Goal: Transaction & Acquisition: Purchase product/service

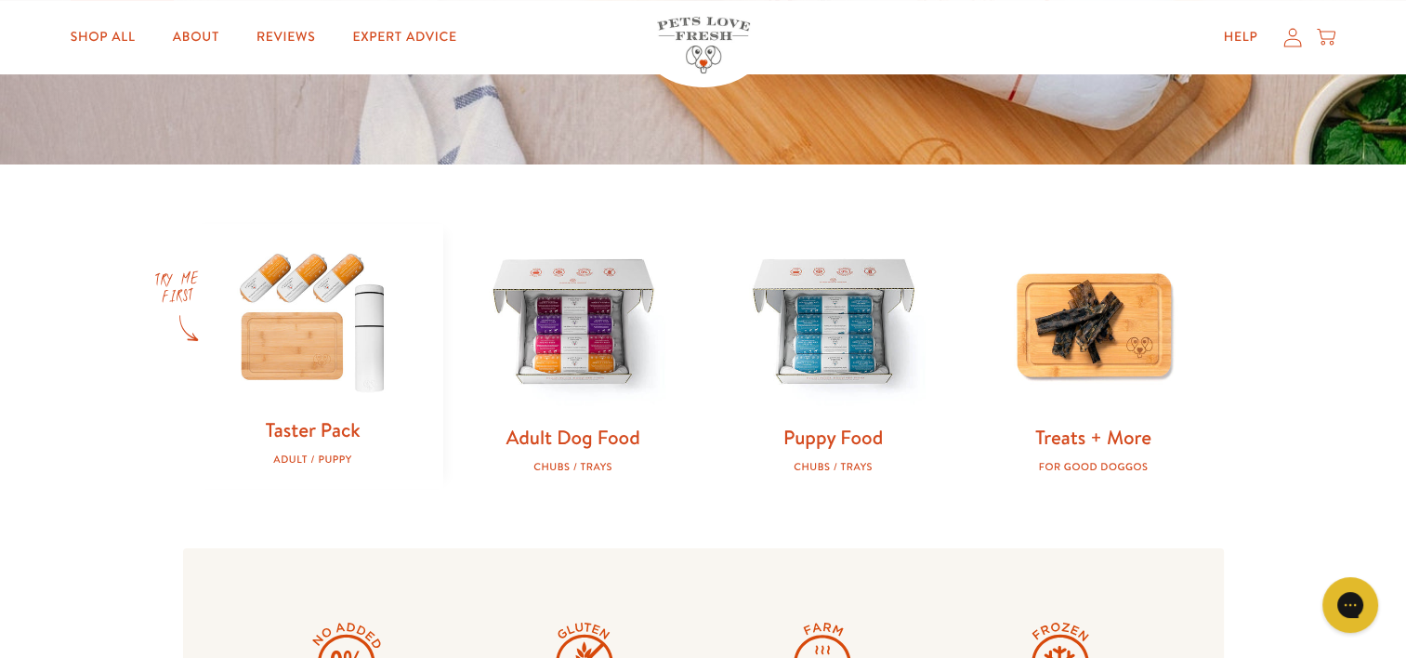
scroll to position [465, 0]
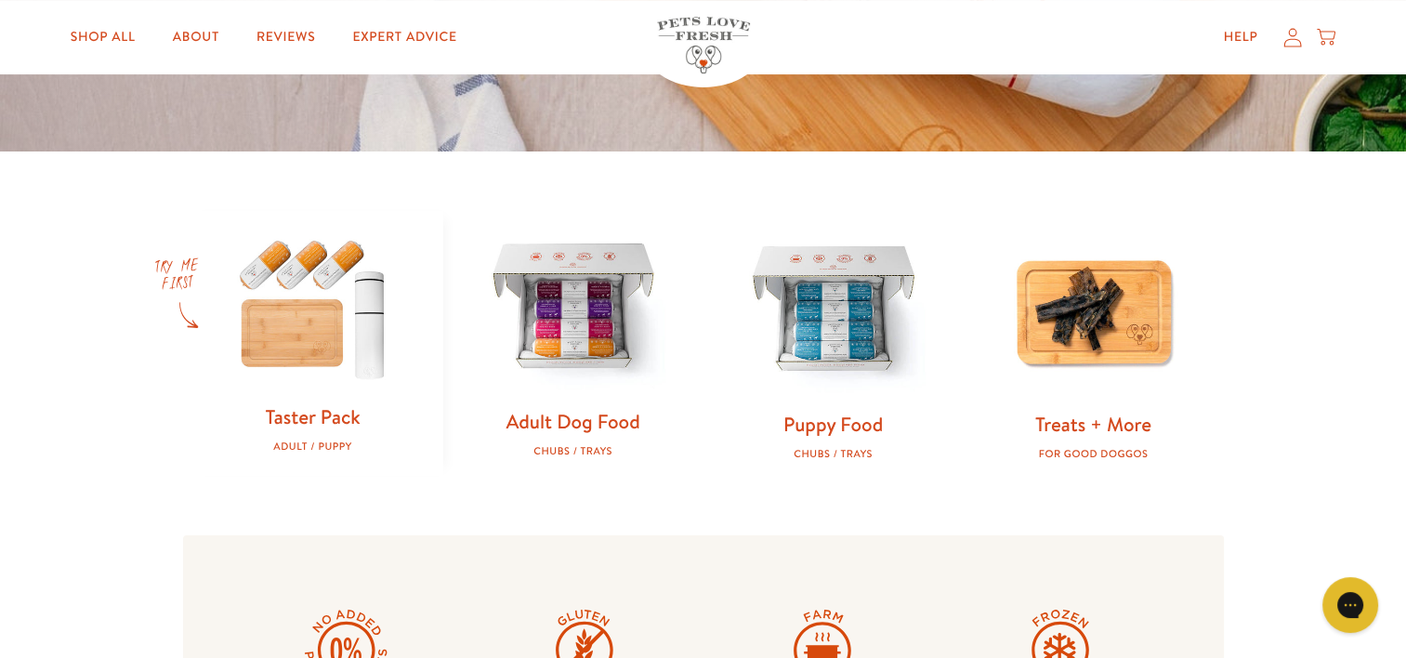
click at [562, 316] on img at bounding box center [573, 308] width 201 height 201
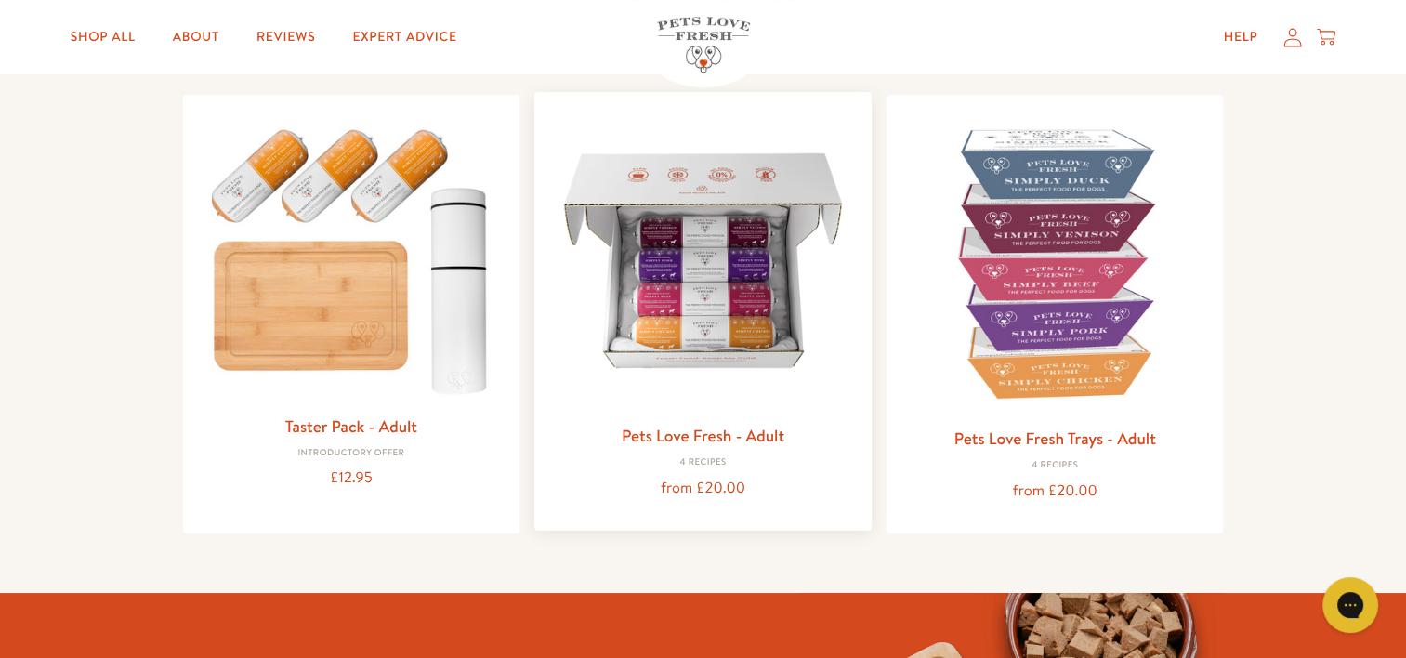
scroll to position [186, 0]
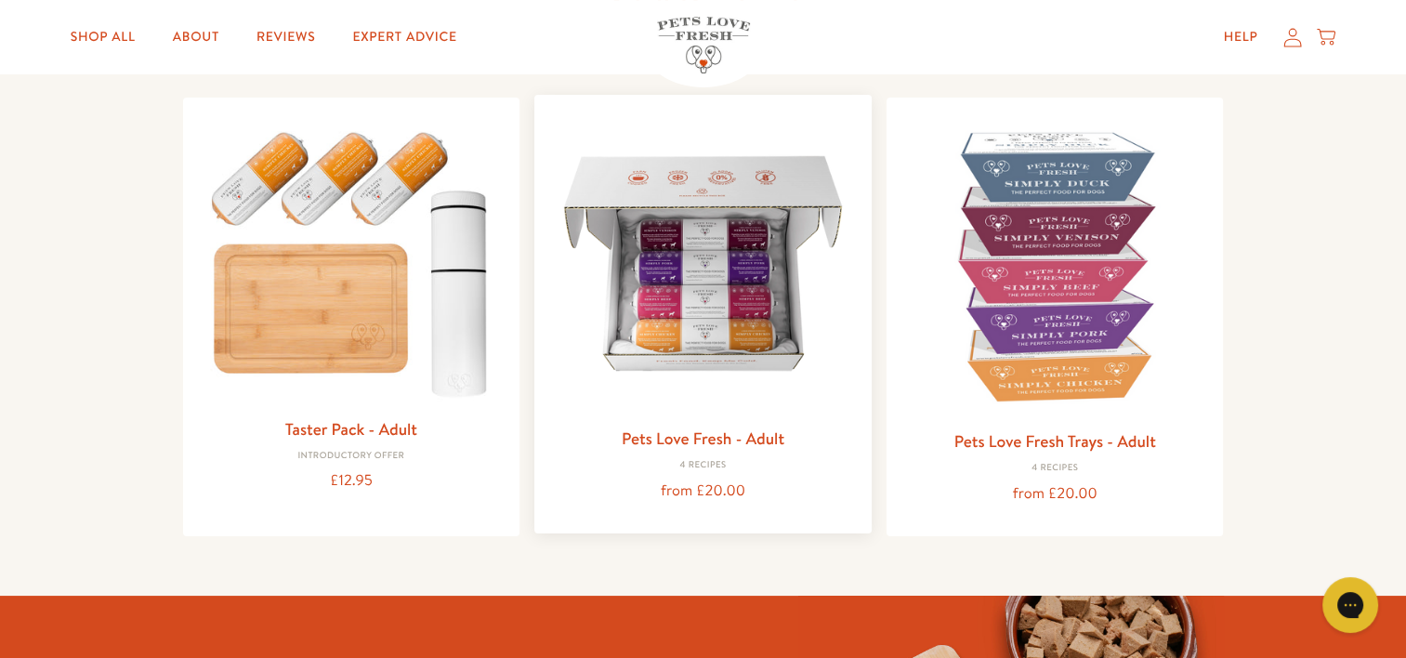
click at [682, 281] on img at bounding box center [703, 264] width 308 height 308
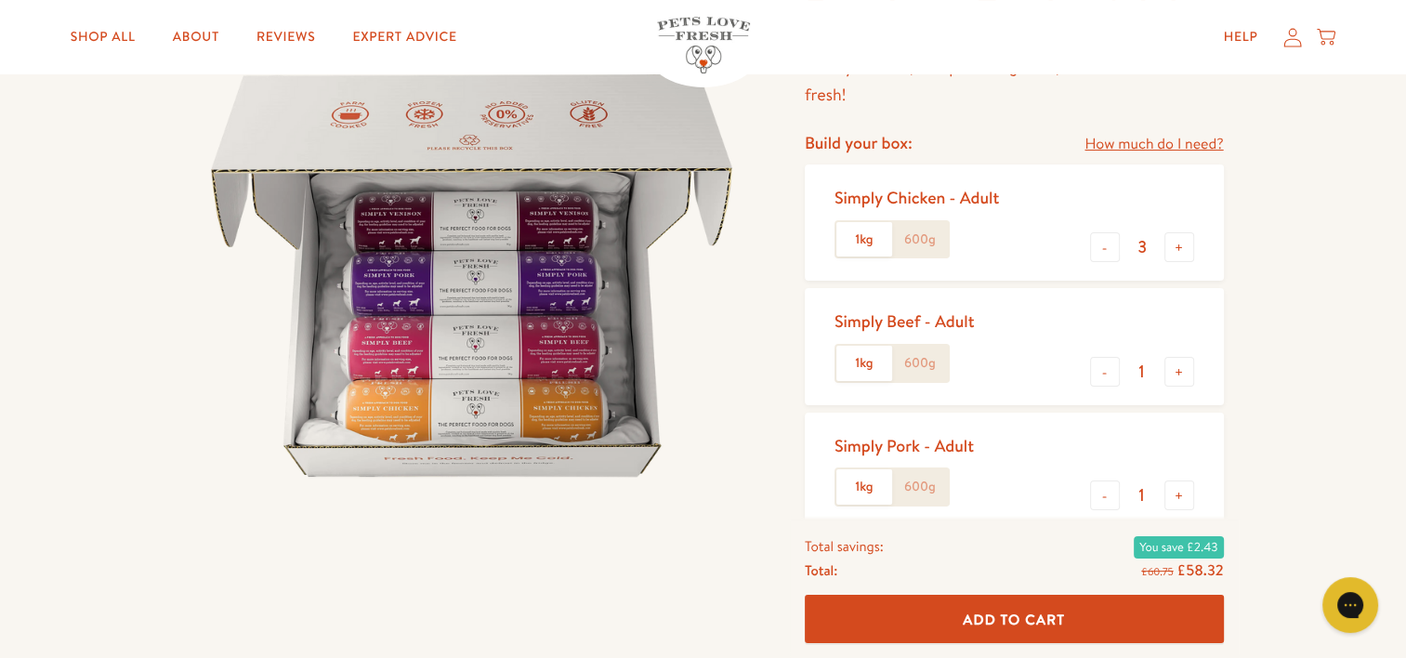
scroll to position [186, 0]
drag, startPoint x: 952, startPoint y: 211, endPoint x: 1280, endPoint y: 207, distance: 328.2
click at [1280, 207] on div "Pets Love Fresh - Adult Gently cooked, complete dog food, delivered frozen fres…" at bounding box center [703, 540] width 1406 height 1225
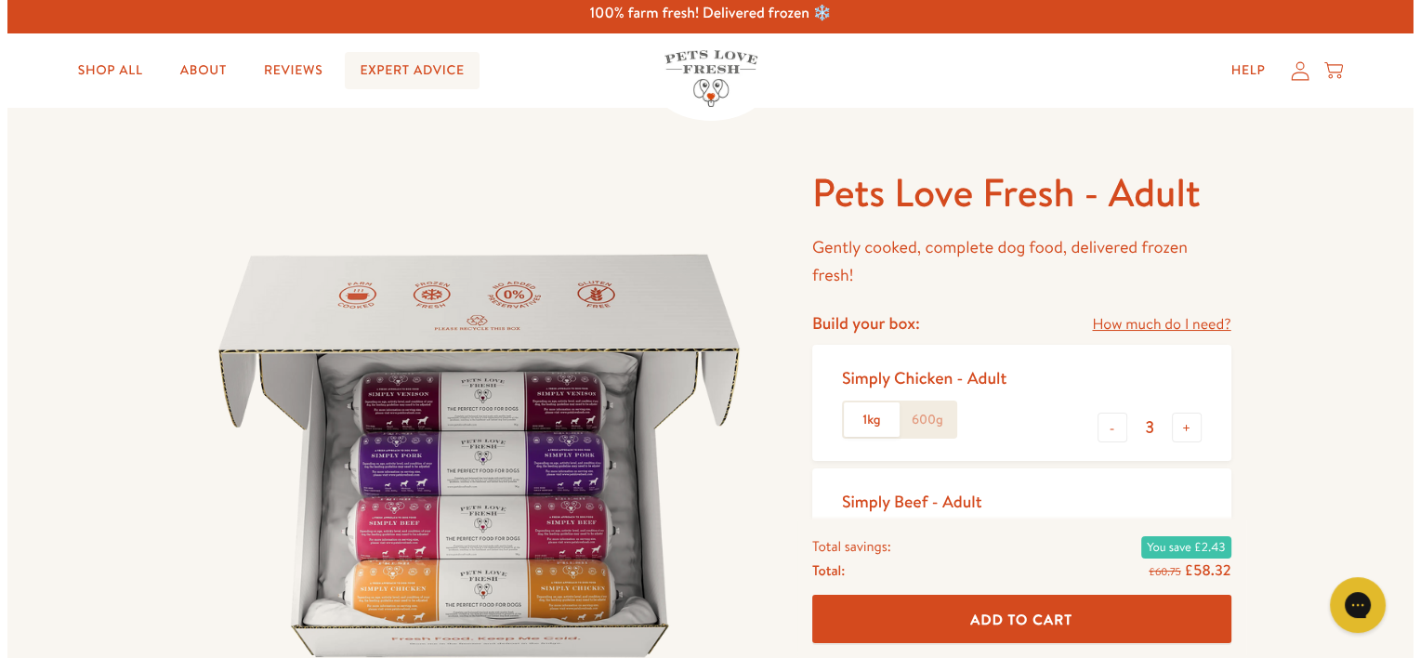
scroll to position [0, 0]
